Goal: Transaction & Acquisition: Book appointment/travel/reservation

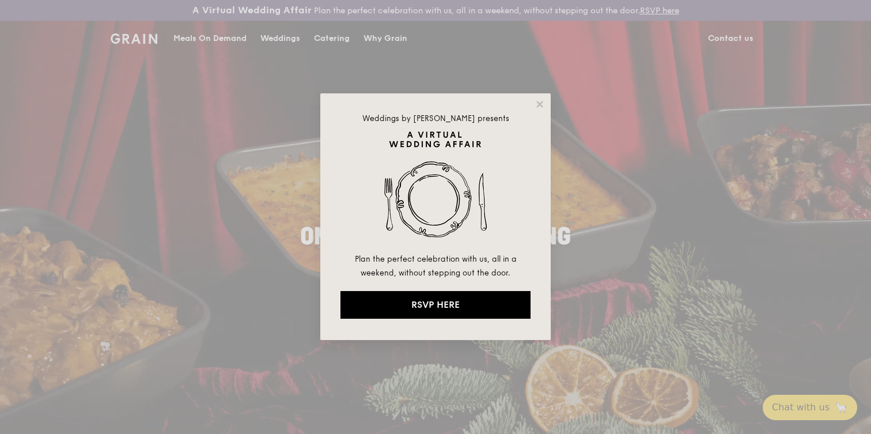
click at [460, 234] on img at bounding box center [435, 191] width 190 height 121
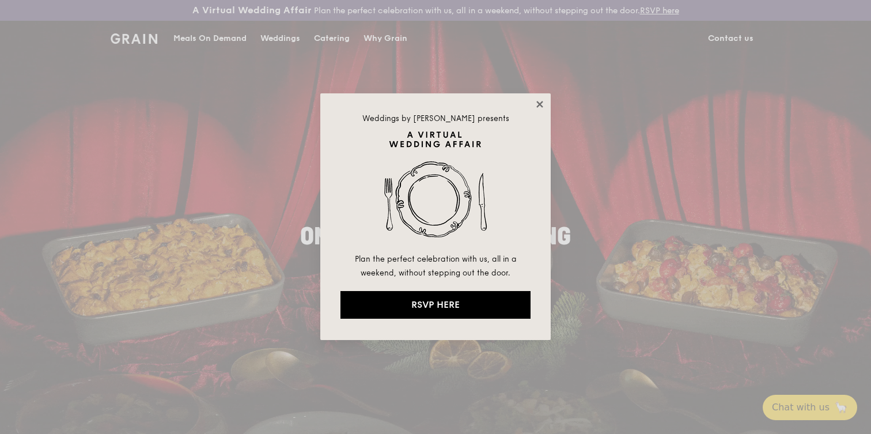
click at [538, 104] on icon at bounding box center [539, 104] width 10 height 10
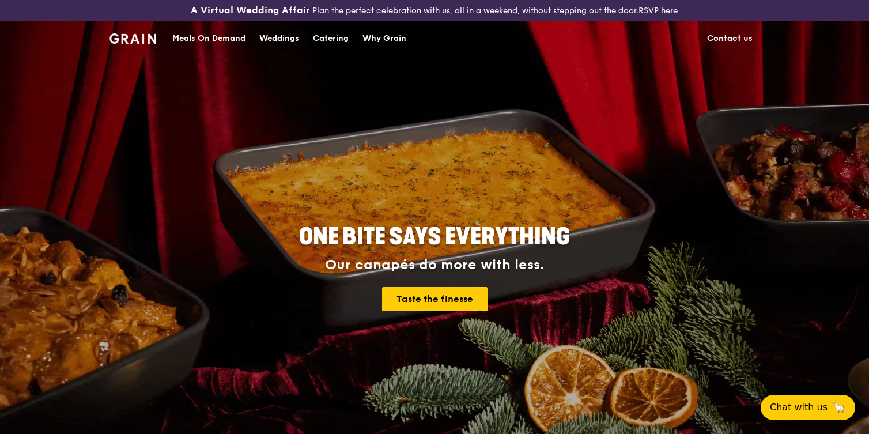
click at [324, 36] on div "Catering" at bounding box center [331, 38] width 36 height 35
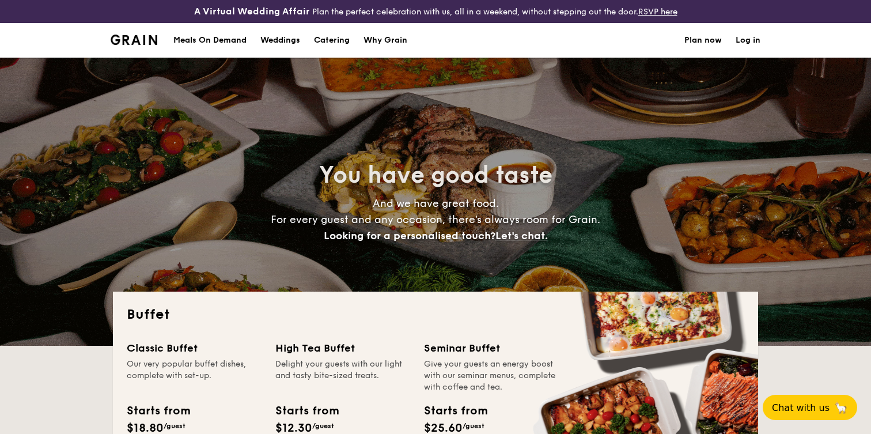
select select
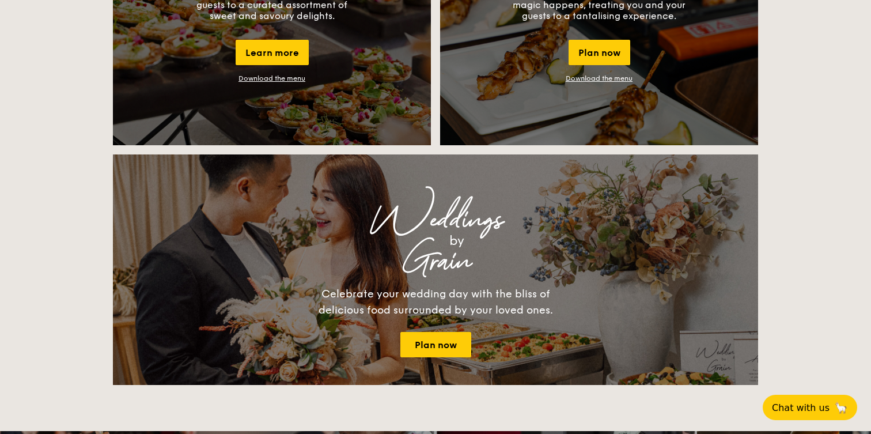
scroll to position [1259, 0]
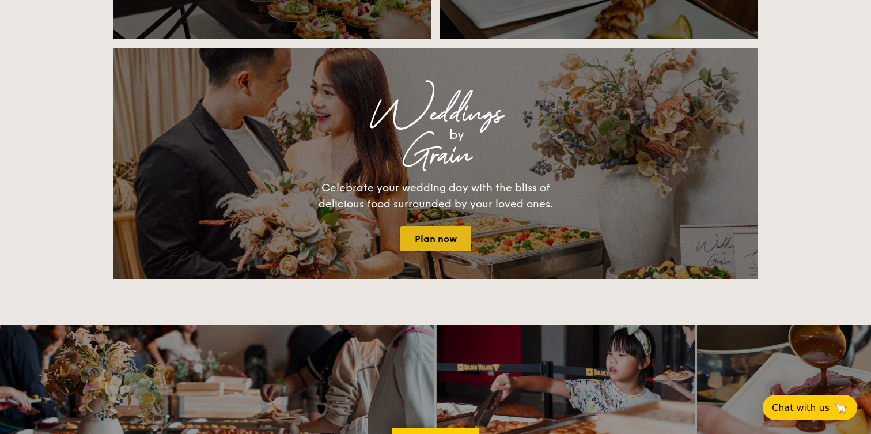
click at [460, 238] on link "Plan now" at bounding box center [435, 238] width 71 height 25
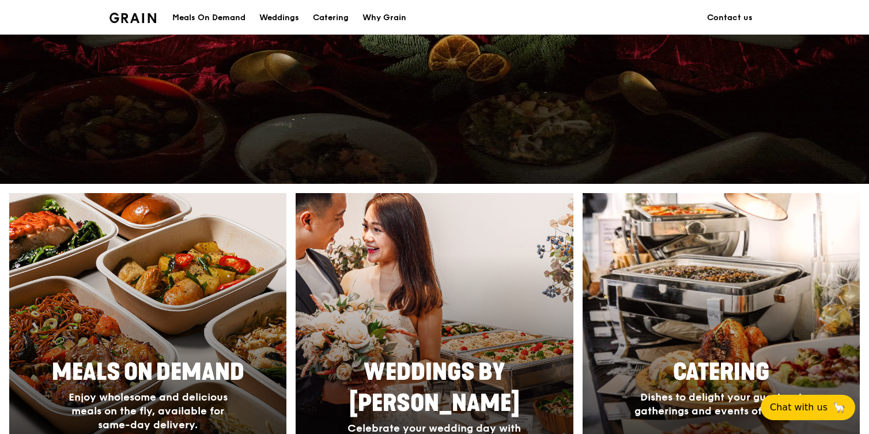
scroll to position [140, 0]
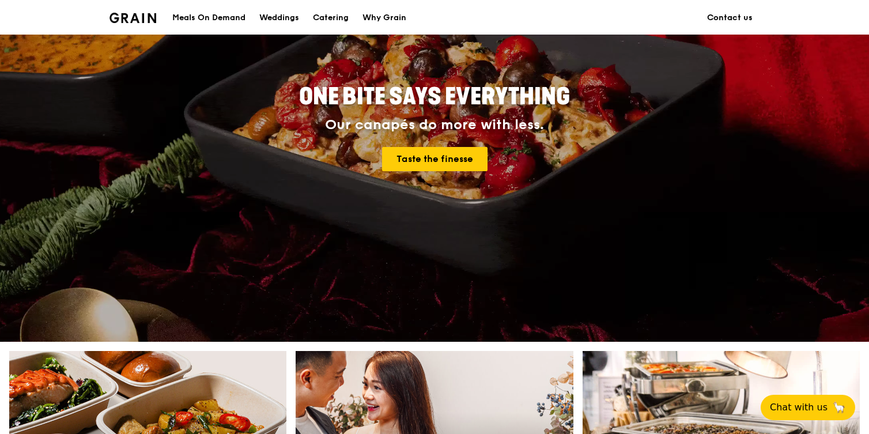
click at [729, 14] on link "Contact us" at bounding box center [729, 18] width 59 height 35
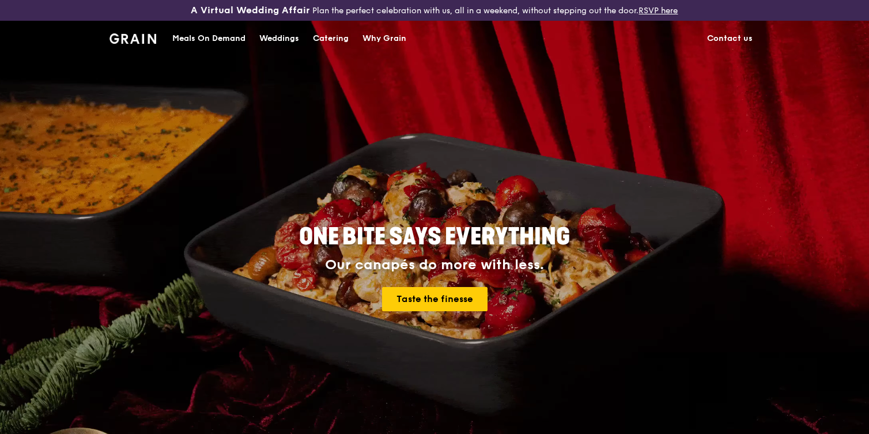
click at [344, 36] on div "Catering" at bounding box center [331, 38] width 36 height 35
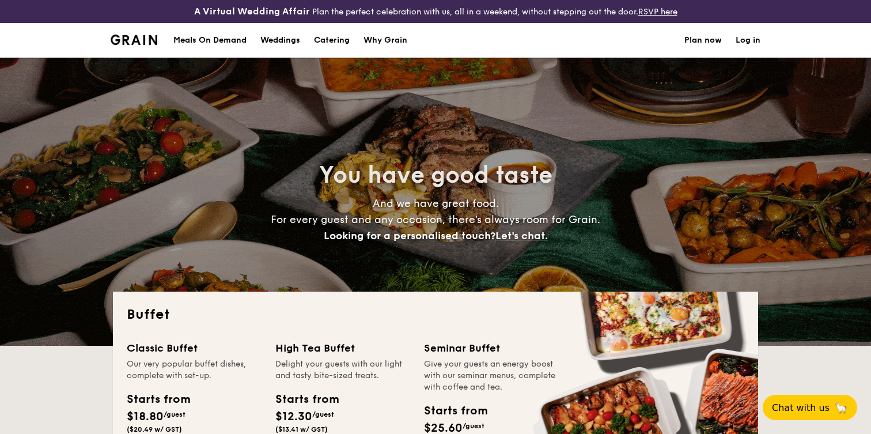
select select
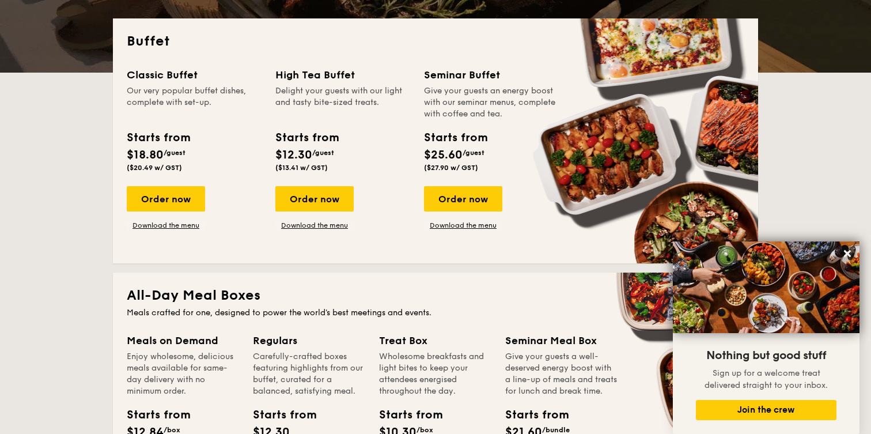
scroll to position [205, 0]
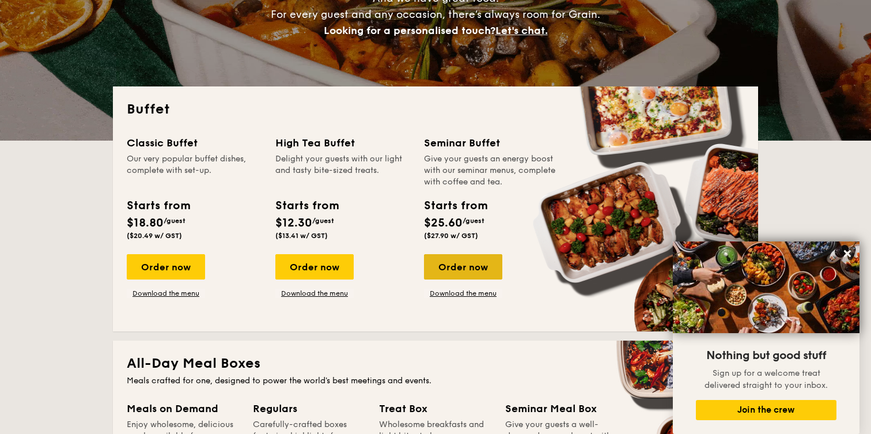
click at [486, 264] on div "Order now" at bounding box center [463, 266] width 78 height 25
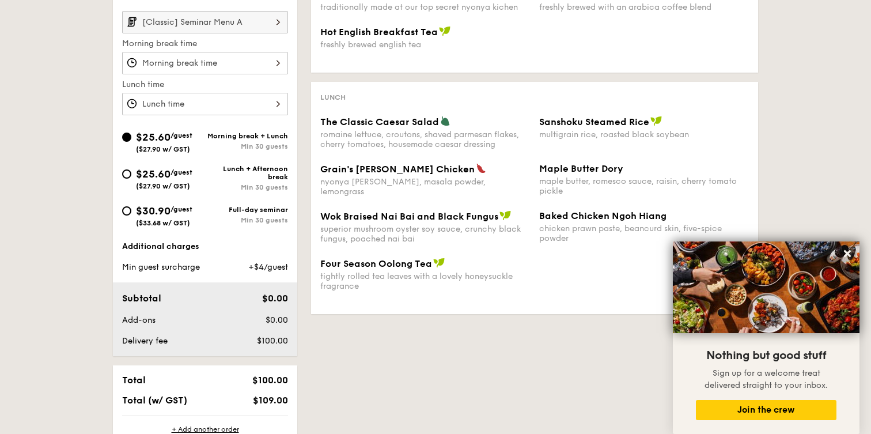
scroll to position [389, 0]
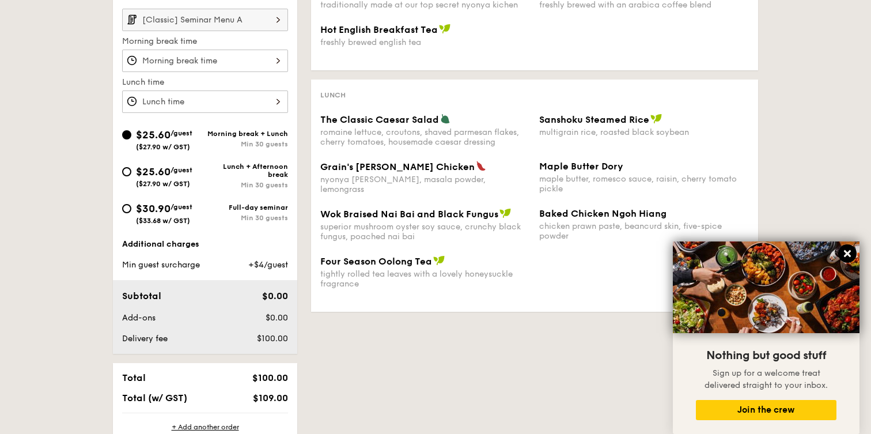
click at [851, 257] on icon at bounding box center [847, 253] width 10 height 10
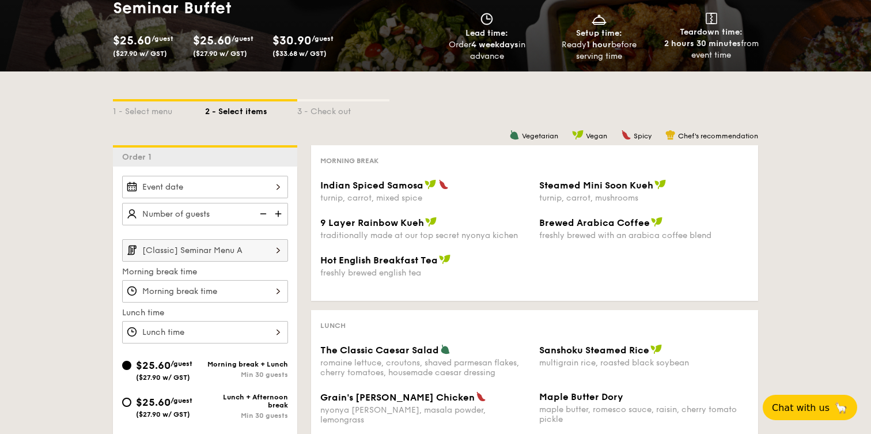
scroll to position [76, 0]
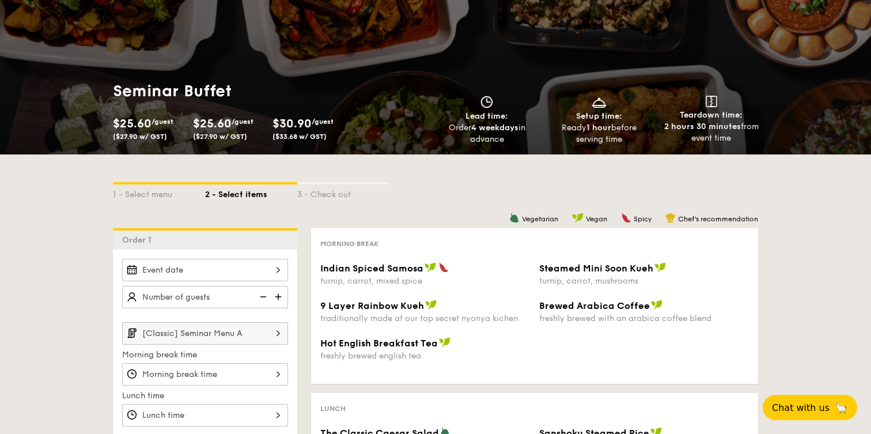
select select
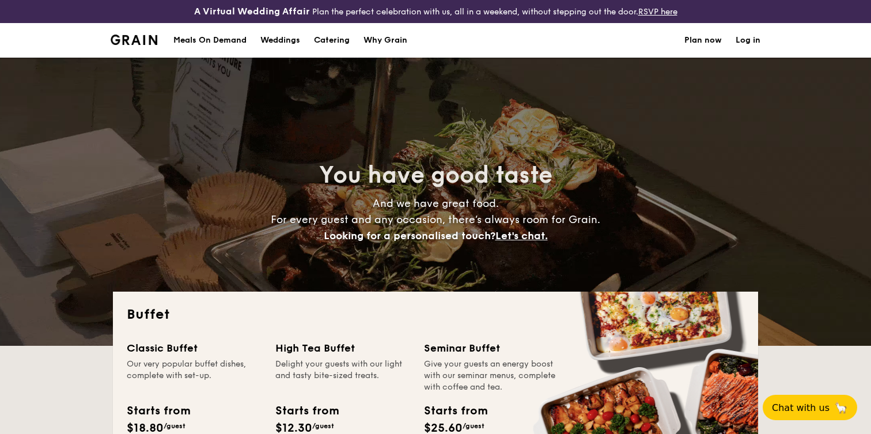
click at [285, 45] on div "Weddings" at bounding box center [280, 40] width 40 height 35
